Goal: Navigation & Orientation: Find specific page/section

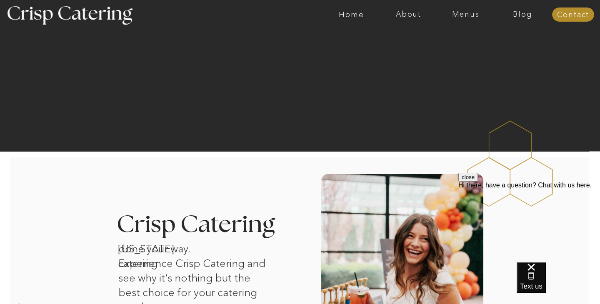
click at [471, 23] on div at bounding box center [333, 14] width 1322 height 29
click at [468, 16] on nav "Menus" at bounding box center [465, 14] width 57 height 8
click at [458, 50] on nav "Winter (Sep-Feb)" at bounding box center [465, 49] width 68 height 8
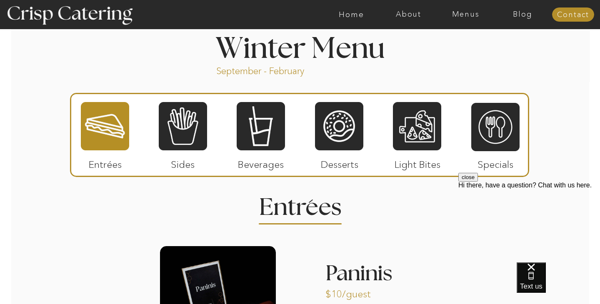
scroll to position [919, 0]
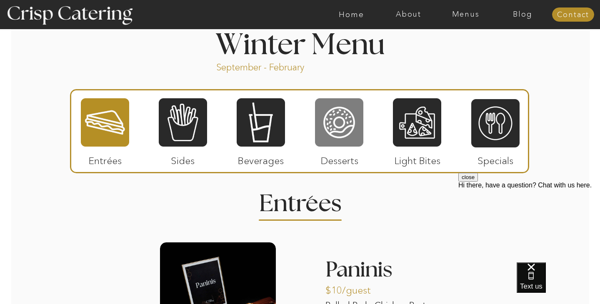
click at [349, 128] on div at bounding box center [339, 123] width 48 height 50
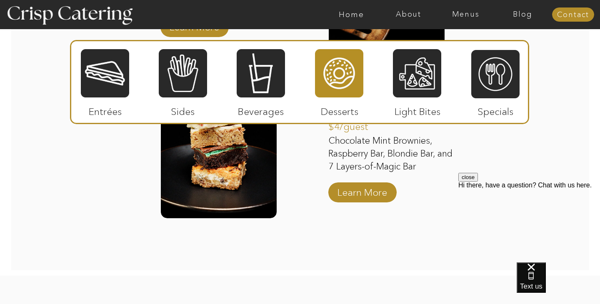
scroll to position [1354, 0]
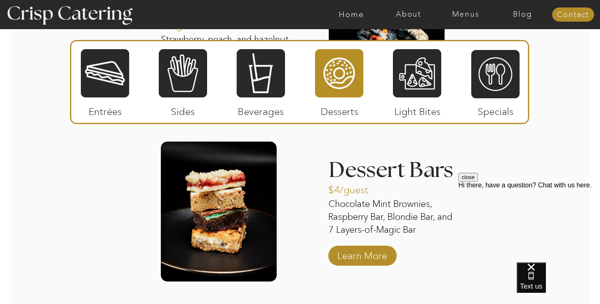
click at [478, 182] on button "close" at bounding box center [469, 177] width 20 height 9
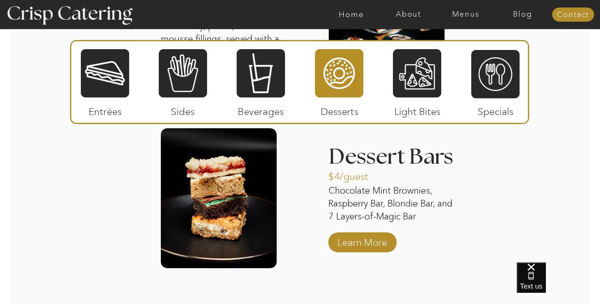
scroll to position [1367, 0]
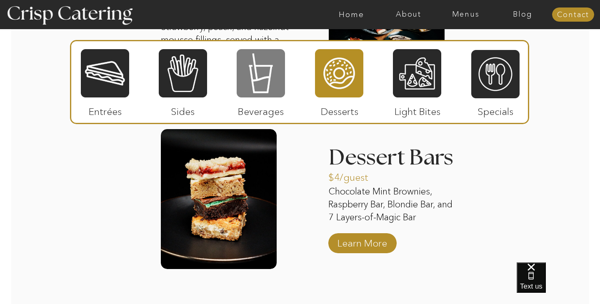
click at [281, 77] on div at bounding box center [261, 73] width 48 height 50
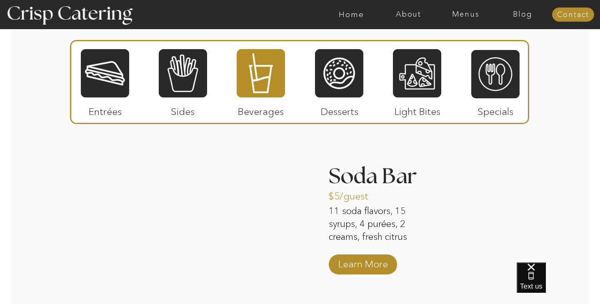
scroll to position [1020, 0]
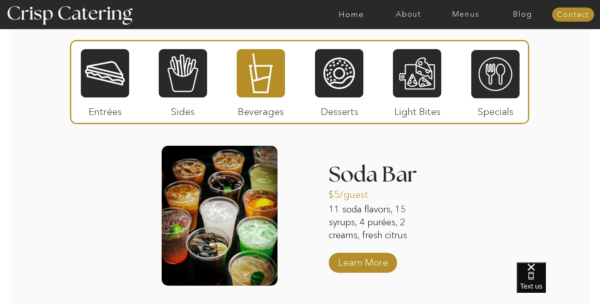
drag, startPoint x: 300, startPoint y: 227, endPoint x: 292, endPoint y: 231, distance: 8.4
click at [299, 227] on div "About Home Menus Contact Blog About Crisp Crisp Cares Reviews faq About Home Me…" at bounding box center [300, 124] width 600 height 2289
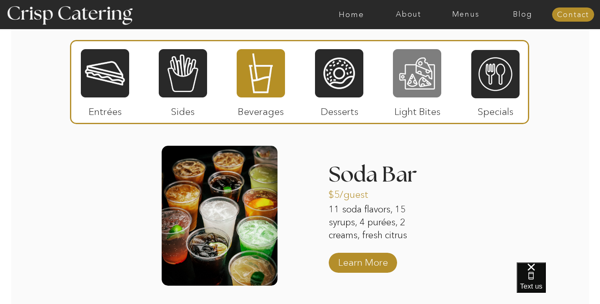
click at [425, 85] on div at bounding box center [417, 73] width 48 height 50
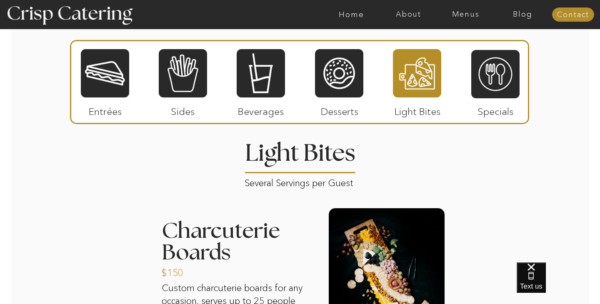
scroll to position [968, 0]
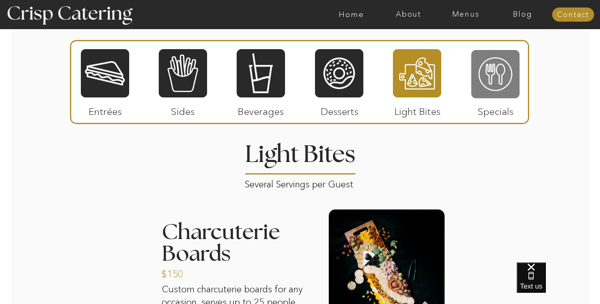
click at [496, 87] on div at bounding box center [495, 74] width 48 height 50
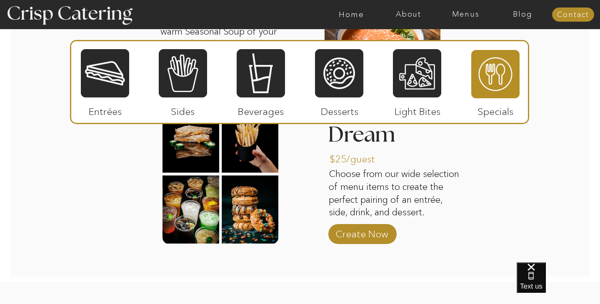
scroll to position [1212, 0]
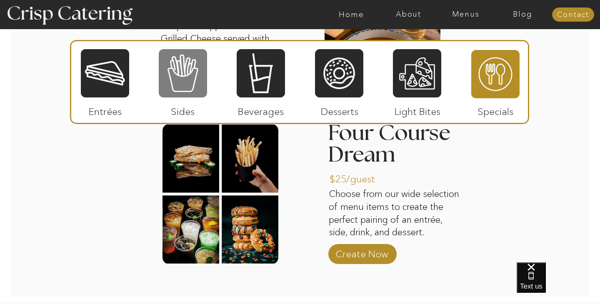
click at [186, 82] on div at bounding box center [183, 73] width 48 height 50
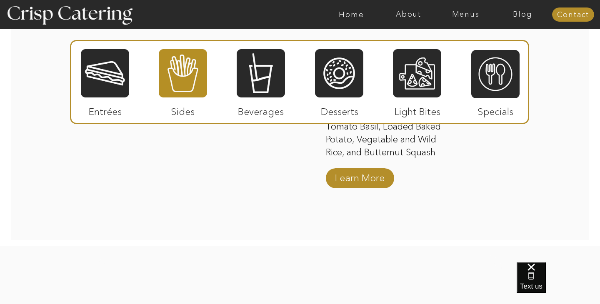
scroll to position [1591, 0]
